Goal: Use online tool/utility: Utilize a website feature to perform a specific function

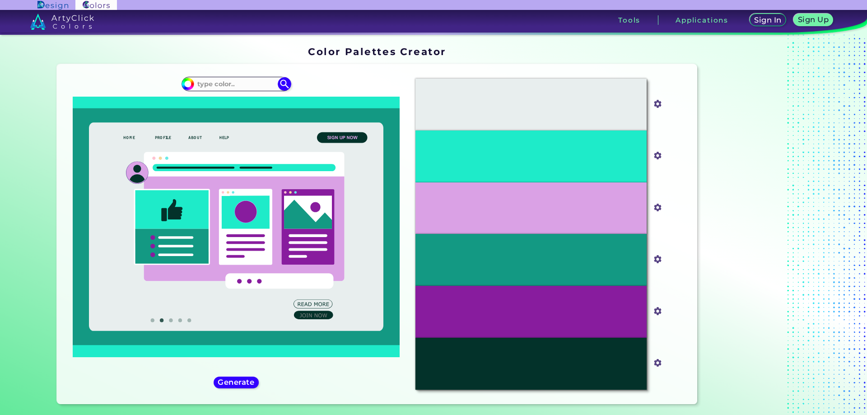
click at [249, 83] on input at bounding box center [236, 84] width 84 height 12
type input "47abb9"
click at [292, 81] on div "#1eebc9 47abb9" at bounding box center [236, 233] width 344 height 325
click at [285, 81] on img at bounding box center [284, 84] width 16 height 16
type input "#000000"
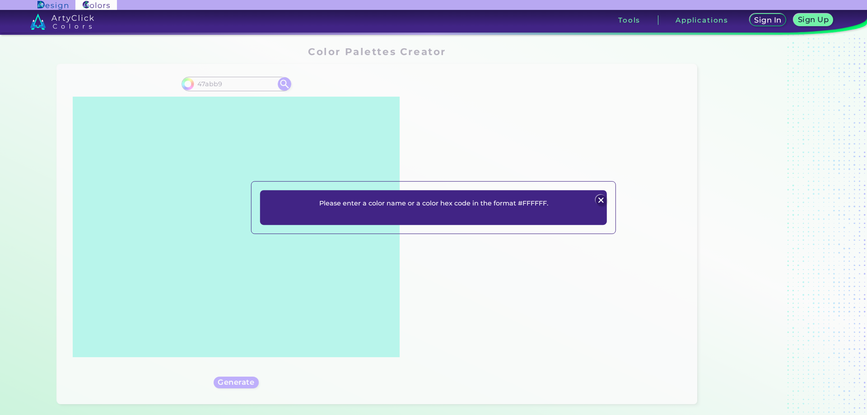
click at [603, 199] on img at bounding box center [600, 200] width 11 height 11
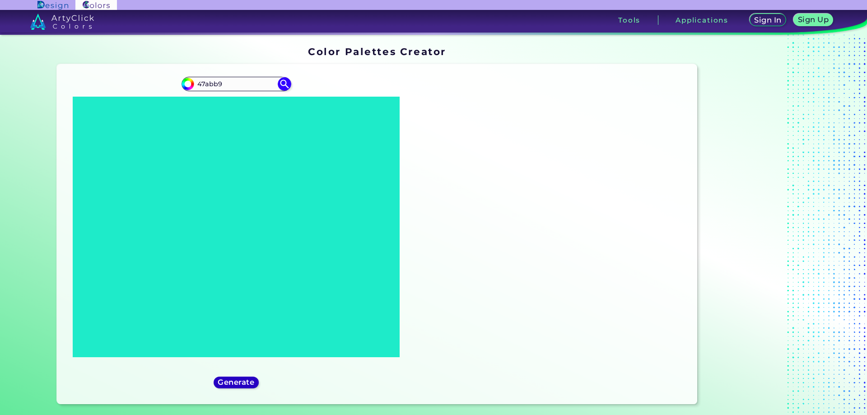
click at [224, 383] on h5 "Generate" at bounding box center [236, 382] width 33 height 7
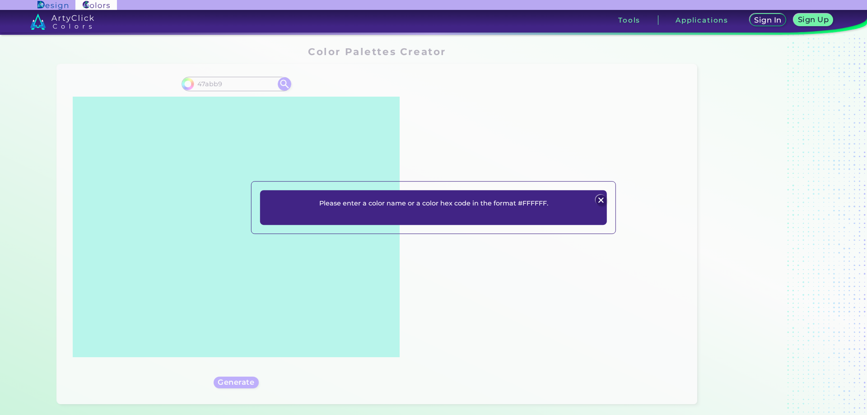
click at [599, 199] on img at bounding box center [600, 200] width 11 height 11
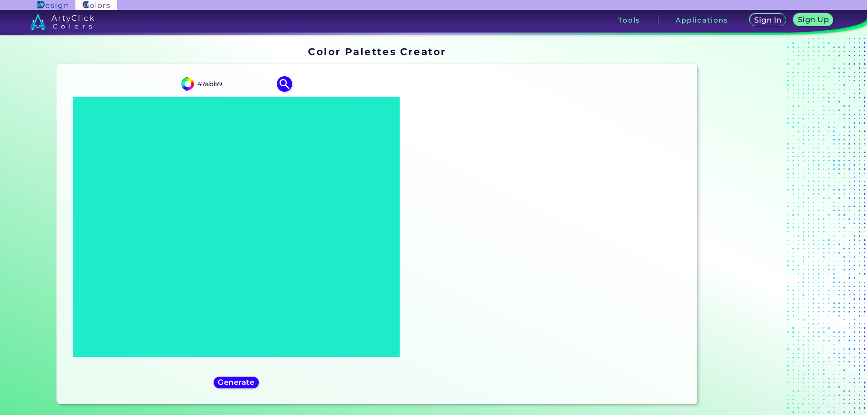
click at [195, 85] on input "47abb9" at bounding box center [236, 84] width 84 height 12
click at [195, 80] on input "47abb9" at bounding box center [236, 84] width 84 height 12
type input "#47abb9"
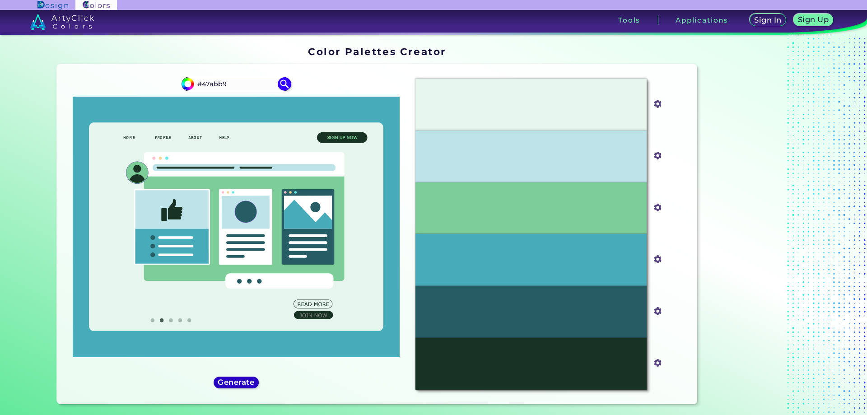
click at [246, 381] on h5 "Generate" at bounding box center [236, 382] width 33 height 7
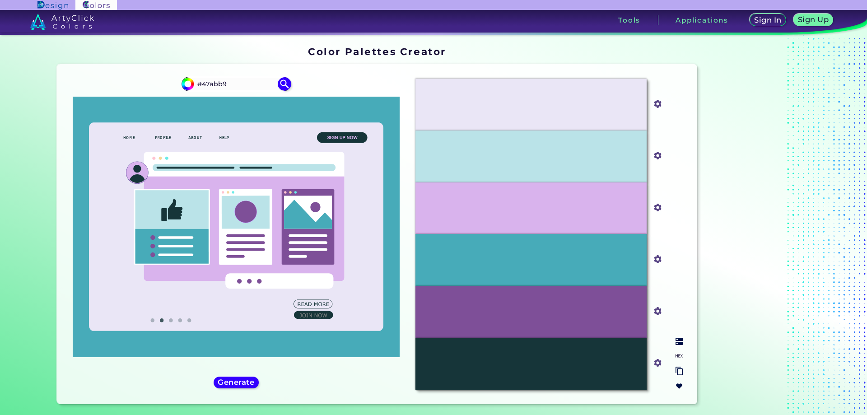
click at [677, 357] on img at bounding box center [678, 355] width 7 height 7
click at [530, 207] on p "#D9B3ED" at bounding box center [531, 208] width 32 height 10
copy p "D9B3ED"
click at [535, 310] on p "#7E4F98" at bounding box center [530, 311] width 29 height 10
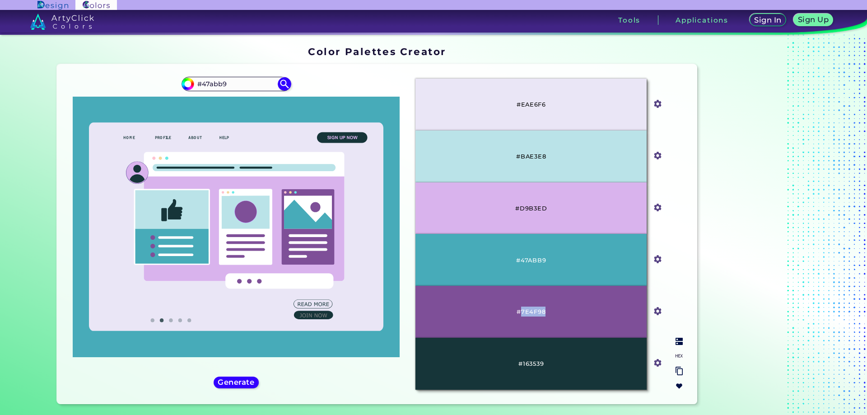
click at [535, 310] on p "#7E4F98" at bounding box center [530, 311] width 29 height 10
copy p "7E4F98"
click at [248, 379] on h5 "Generate" at bounding box center [236, 382] width 33 height 7
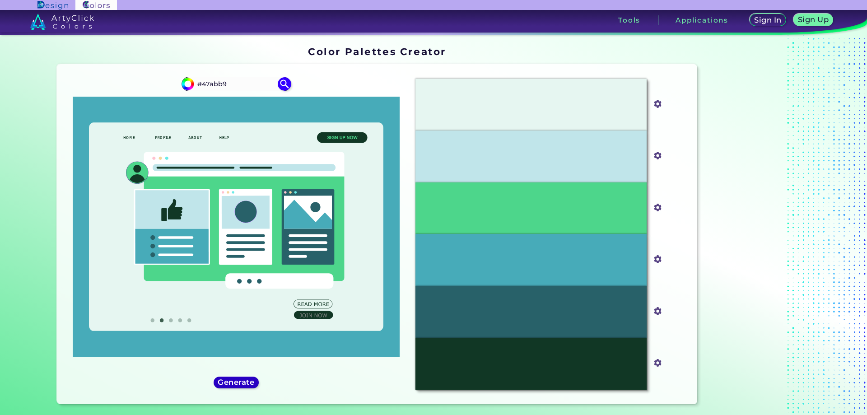
click at [241, 379] on h5 "Generate" at bounding box center [236, 382] width 33 height 7
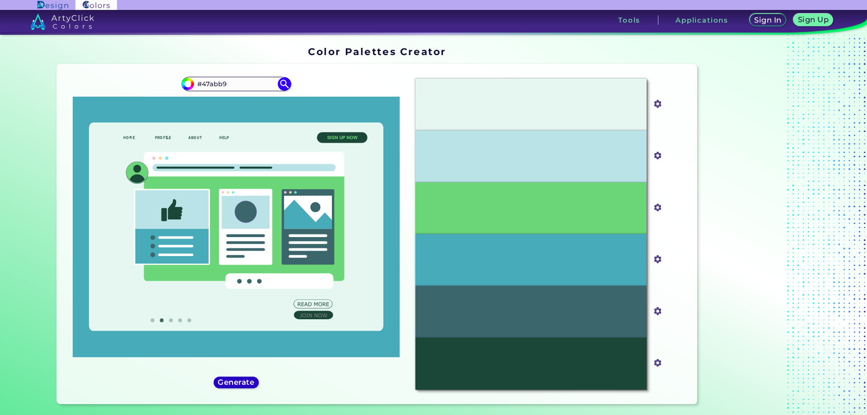
click at [241, 379] on h5 "Generate" at bounding box center [236, 382] width 33 height 7
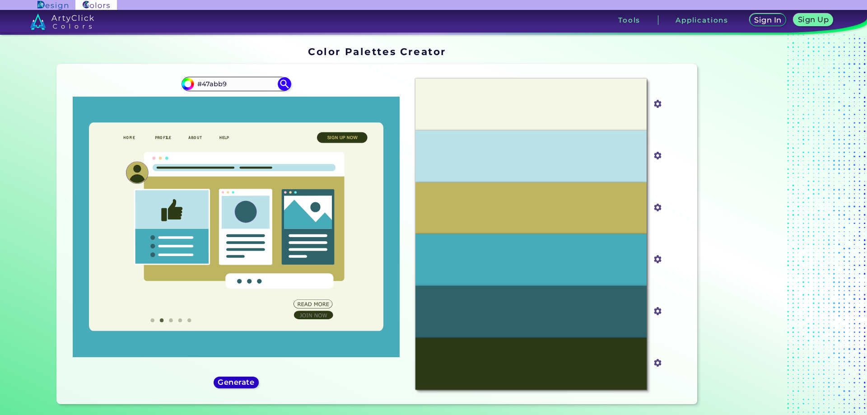
click at [240, 379] on h5 "Generate" at bounding box center [235, 382] width 37 height 8
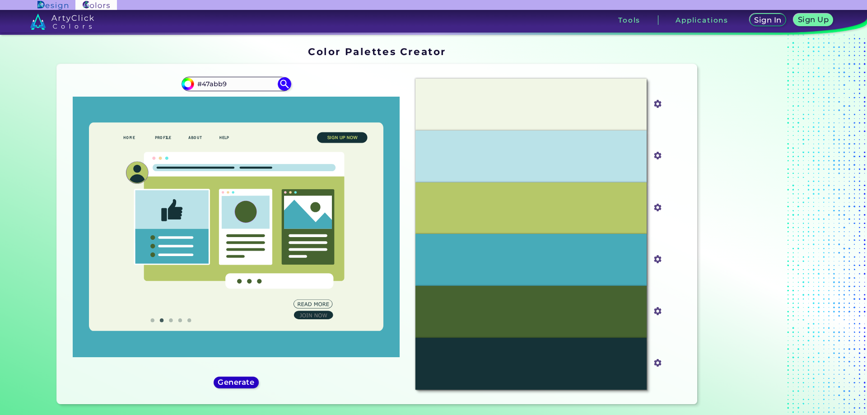
click at [239, 379] on h5 "Generate" at bounding box center [235, 382] width 33 height 7
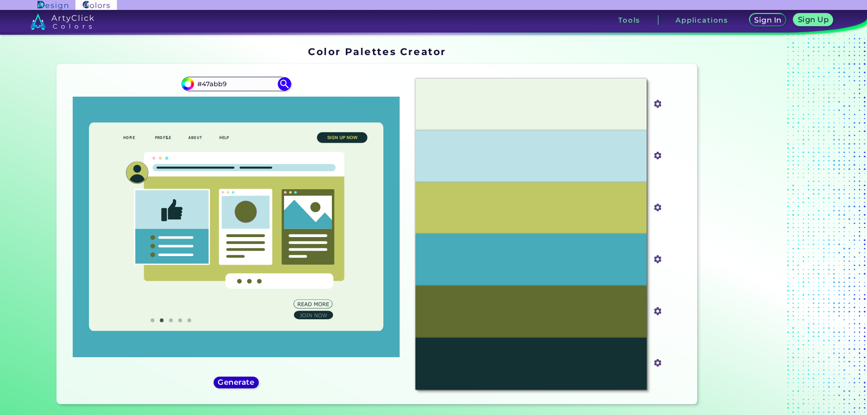
click at [239, 379] on h5 "Generate" at bounding box center [236, 382] width 33 height 7
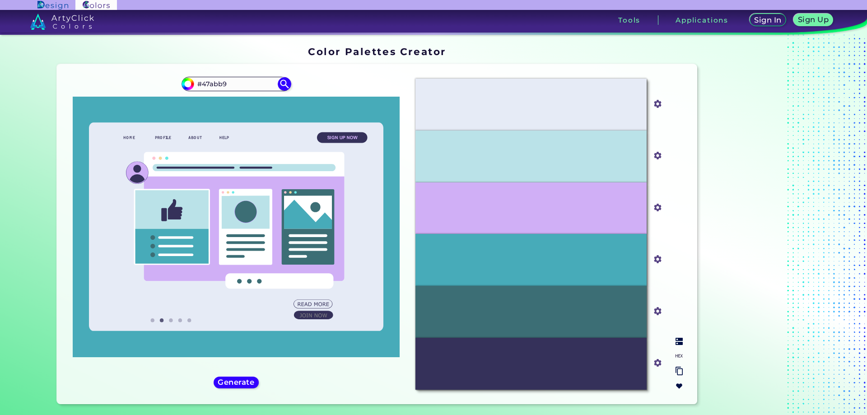
click at [495, 360] on div "#35315A" at bounding box center [530, 364] width 231 height 52
click at [677, 348] on div at bounding box center [679, 363] width 14 height 59
click at [676, 343] on img at bounding box center [678, 341] width 7 height 7
click at [681, 355] on div at bounding box center [679, 363] width 14 height 59
click at [676, 355] on img at bounding box center [678, 355] width 7 height 7
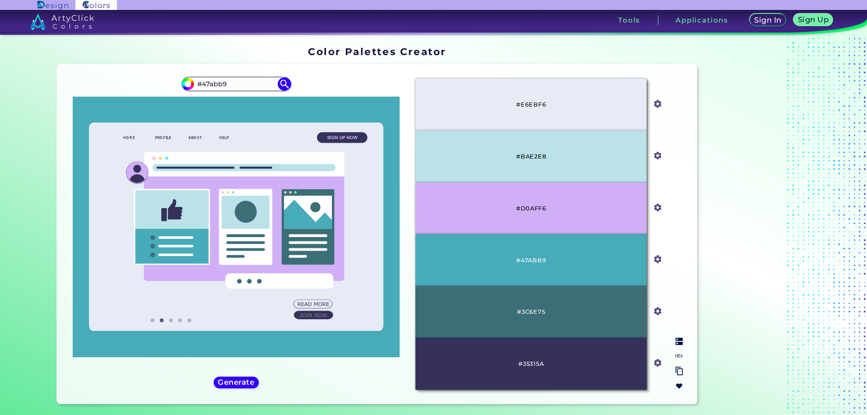
click at [529, 363] on p "#35315A" at bounding box center [530, 363] width 25 height 10
copy p "35315A"
click at [245, 385] on h5 "Generate" at bounding box center [236, 382] width 33 height 7
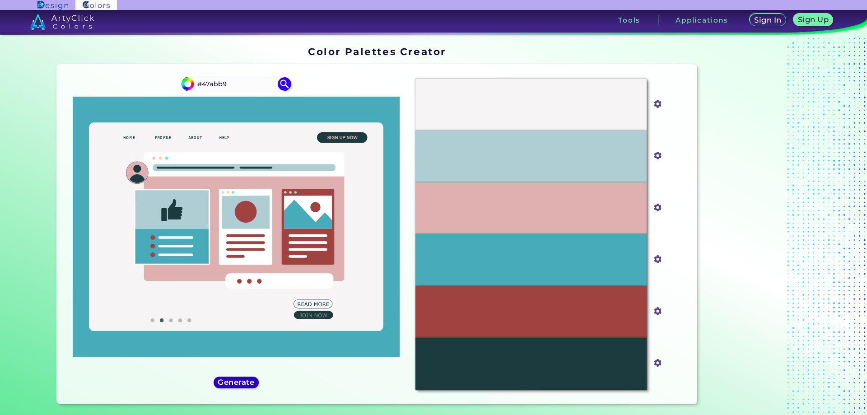
click at [242, 382] on h5 "Generate" at bounding box center [236, 382] width 33 height 7
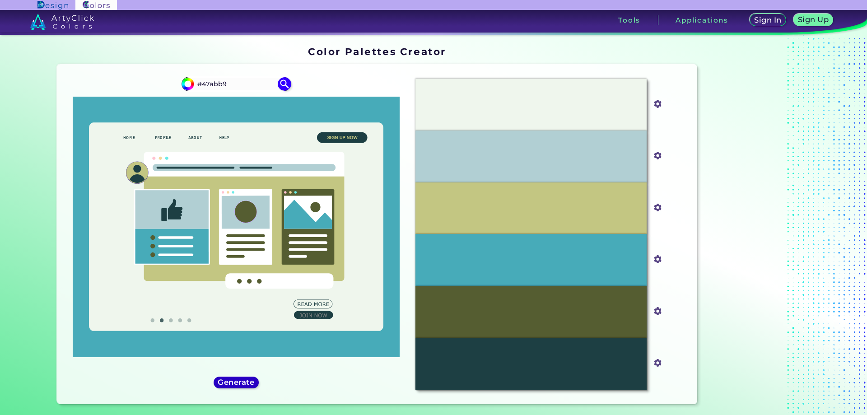
click at [242, 382] on h5 "Generate" at bounding box center [235, 382] width 33 height 7
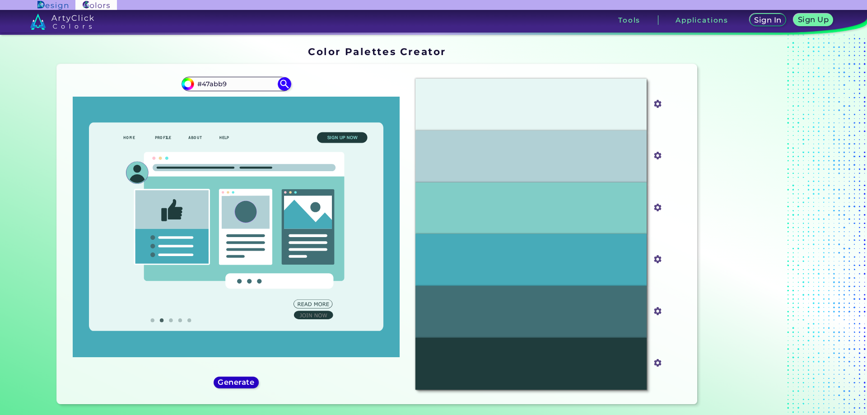
click at [242, 382] on h5 "Generate" at bounding box center [235, 382] width 33 height 7
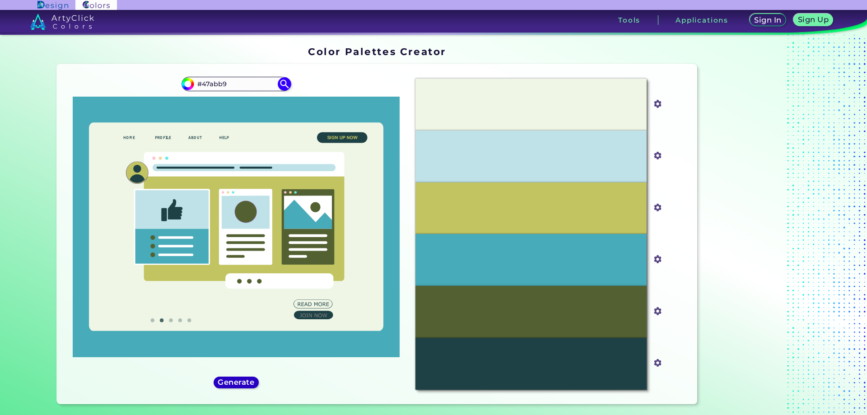
click at [242, 382] on h5 "Generate" at bounding box center [235, 382] width 33 height 7
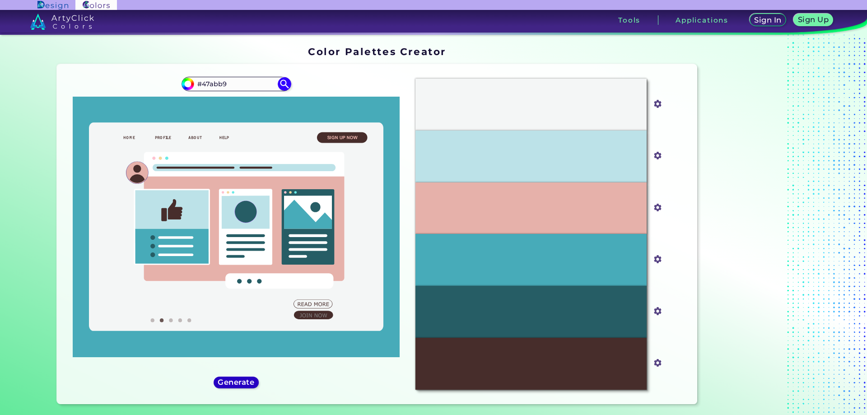
click at [242, 382] on h5 "Generate" at bounding box center [236, 382] width 33 height 7
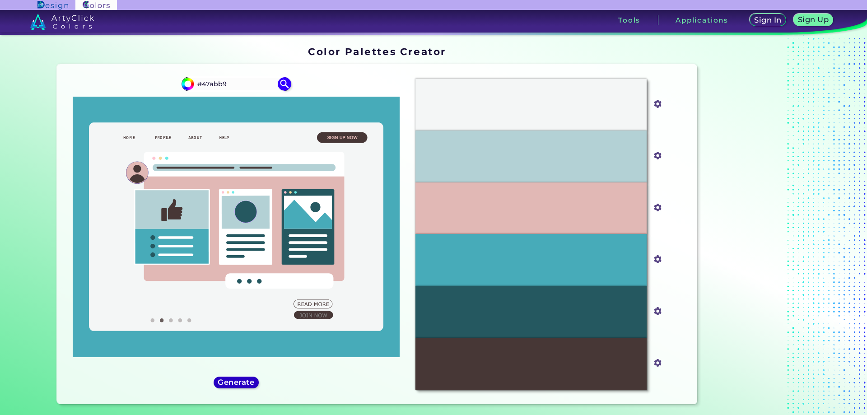
click at [242, 381] on h5 "Generate" at bounding box center [236, 382] width 33 height 7
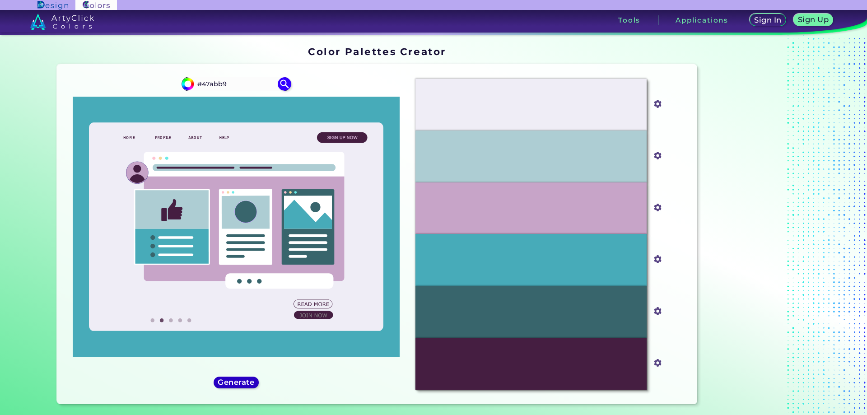
click at [242, 381] on h5 "Generate" at bounding box center [236, 382] width 33 height 7
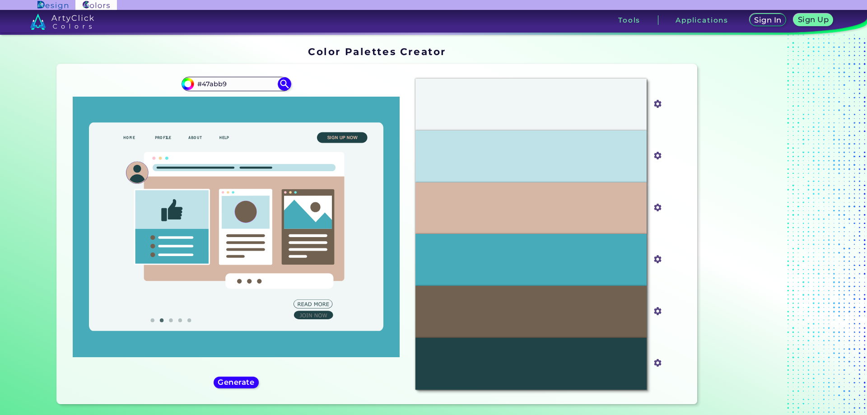
click at [235, 376] on div "#47abb9 #47abb9" at bounding box center [236, 233] width 344 height 325
click at [229, 385] on h5 "Generate" at bounding box center [236, 382] width 33 height 7
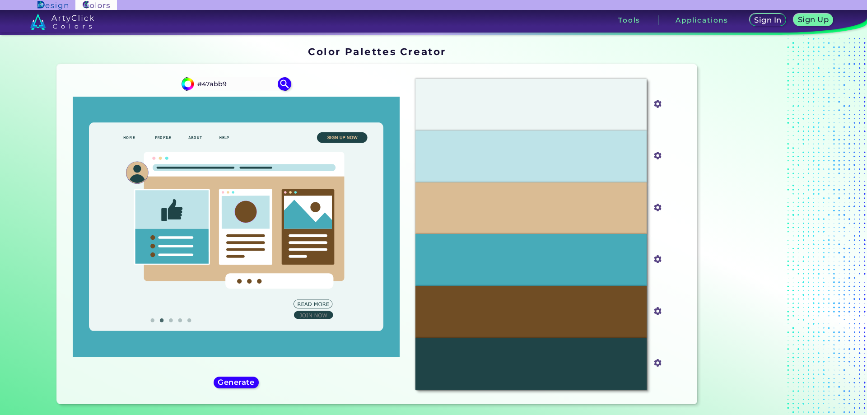
click at [251, 355] on icon at bounding box center [236, 227] width 327 height 260
click at [236, 385] on h5 "Generate" at bounding box center [235, 382] width 33 height 7
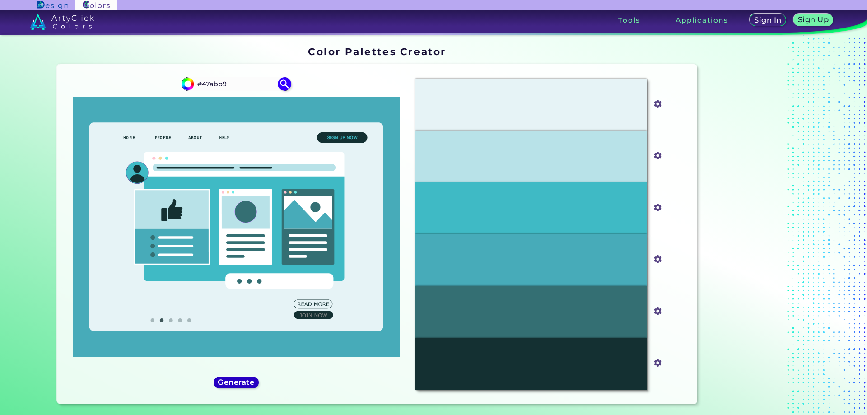
click at [236, 385] on h5 "Generate" at bounding box center [235, 382] width 33 height 7
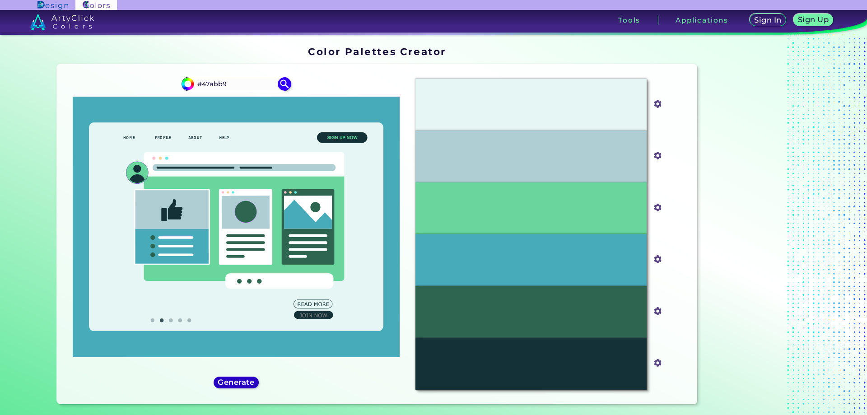
click at [236, 385] on h5 "Generate" at bounding box center [236, 382] width 33 height 7
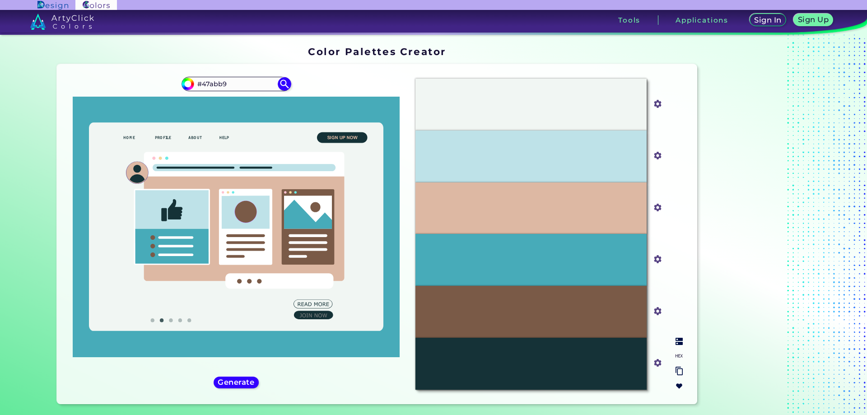
click at [678, 356] on img at bounding box center [678, 355] width 7 height 7
click at [530, 205] on p "#DDB8A3" at bounding box center [531, 208] width 32 height 10
copy p "DDB8A3"
click at [537, 311] on p "#7A5A47" at bounding box center [531, 311] width 28 height 10
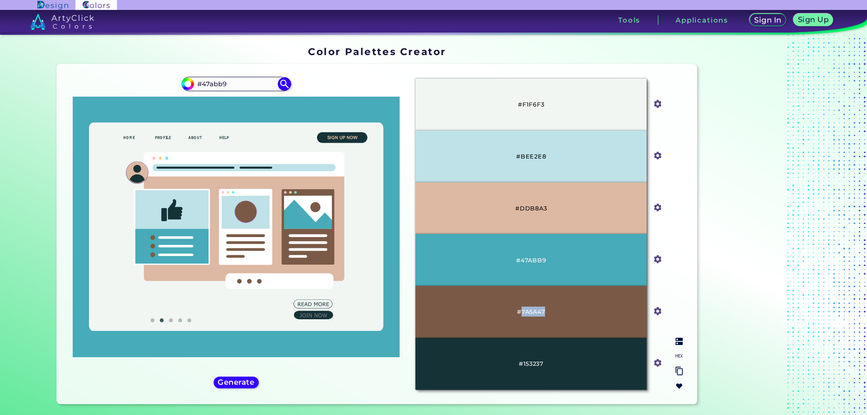
click at [538, 310] on p "#7A5A47" at bounding box center [531, 311] width 28 height 10
copy p "7A5A47"
click at [534, 206] on p "#DDB8A3" at bounding box center [531, 208] width 32 height 10
copy p "DDB8A3"
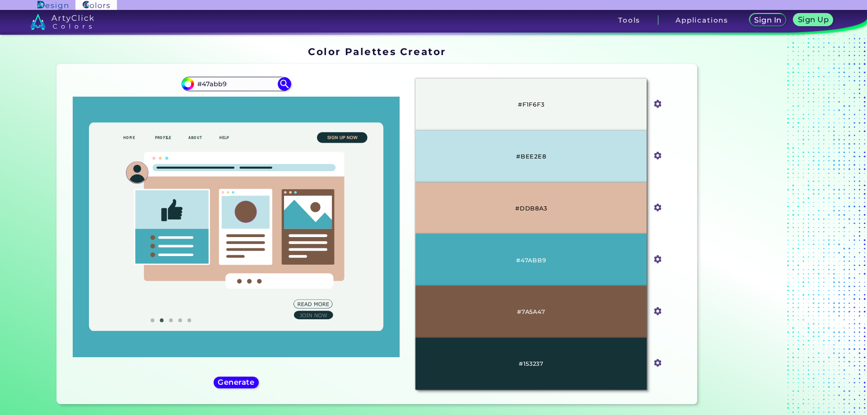
drag, startPoint x: 771, startPoint y: 187, endPoint x: 771, endPoint y: 178, distance: 9.0
click at [771, 182] on div at bounding box center [756, 227] width 113 height 368
